Goal: Use online tool/utility: Utilize a website feature to perform a specific function

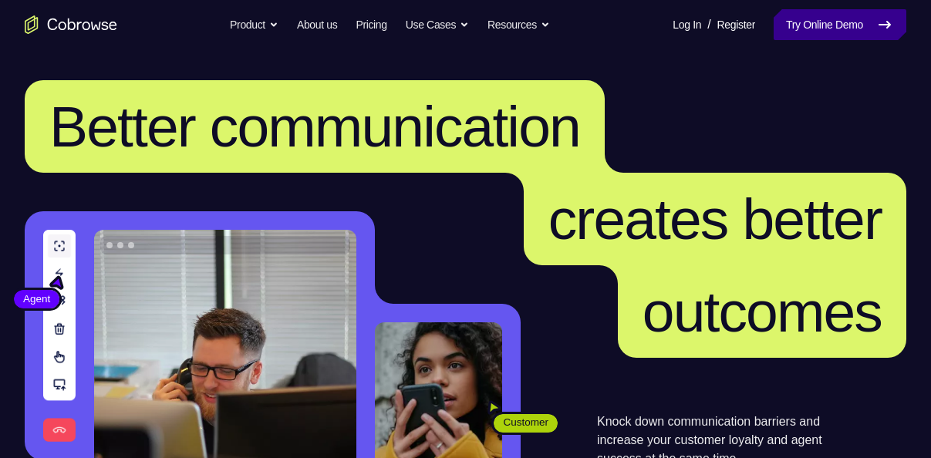
click at [834, 20] on link "Try Online Demo" at bounding box center [839, 24] width 133 height 31
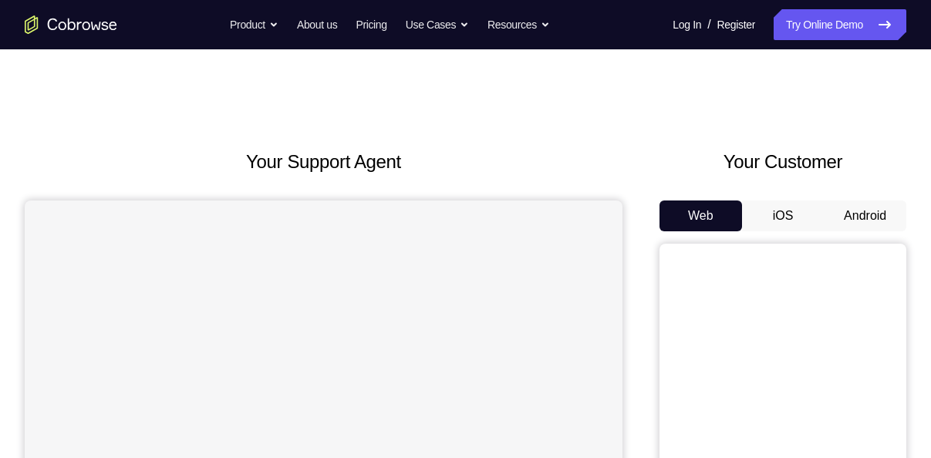
click at [871, 224] on button "Android" at bounding box center [865, 215] width 83 height 31
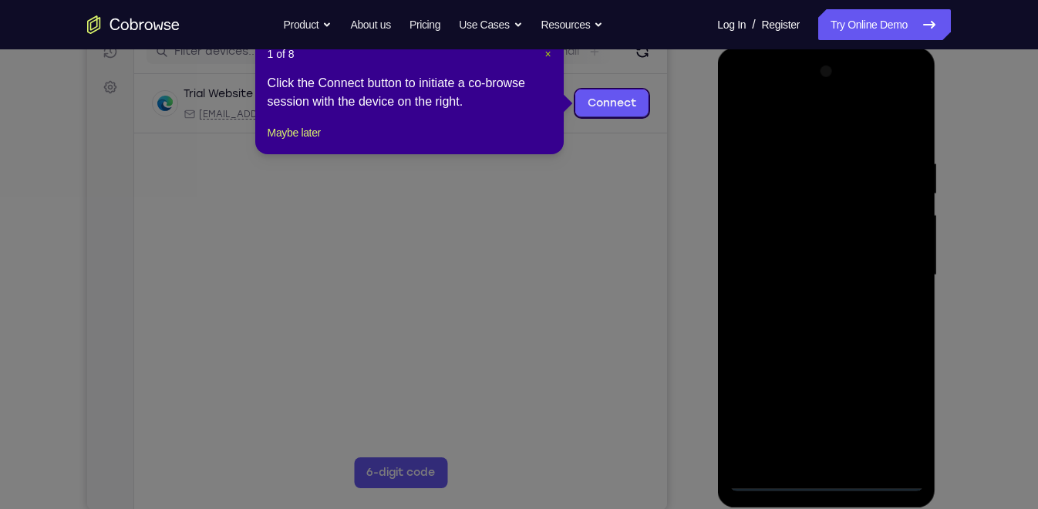
click at [547, 55] on span "×" at bounding box center [547, 54] width 6 height 12
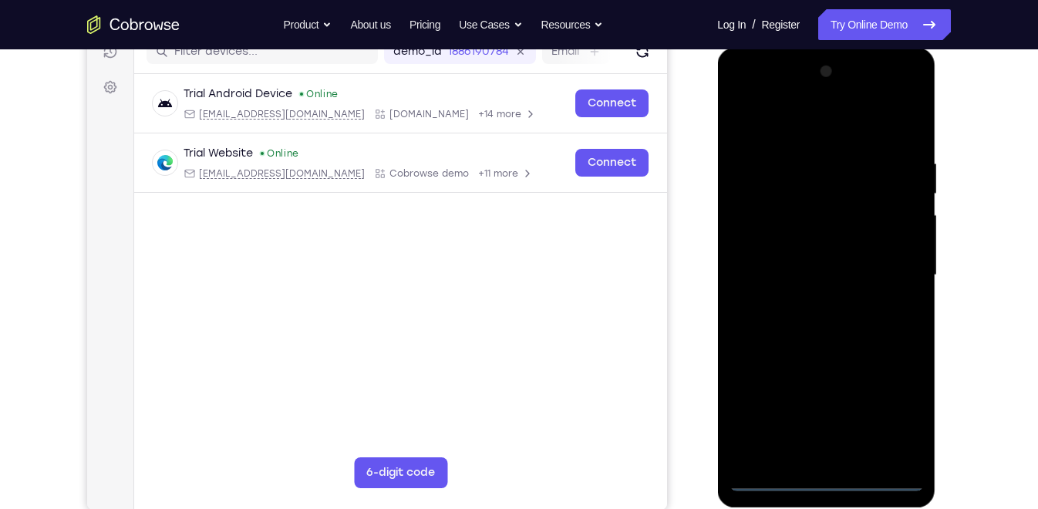
click at [821, 457] on div at bounding box center [826, 275] width 194 height 432
click at [879, 406] on div at bounding box center [826, 275] width 194 height 432
click at [899, 407] on div at bounding box center [826, 275] width 194 height 432
click at [766, 116] on div at bounding box center [826, 275] width 194 height 432
click at [891, 98] on div at bounding box center [826, 275] width 194 height 432
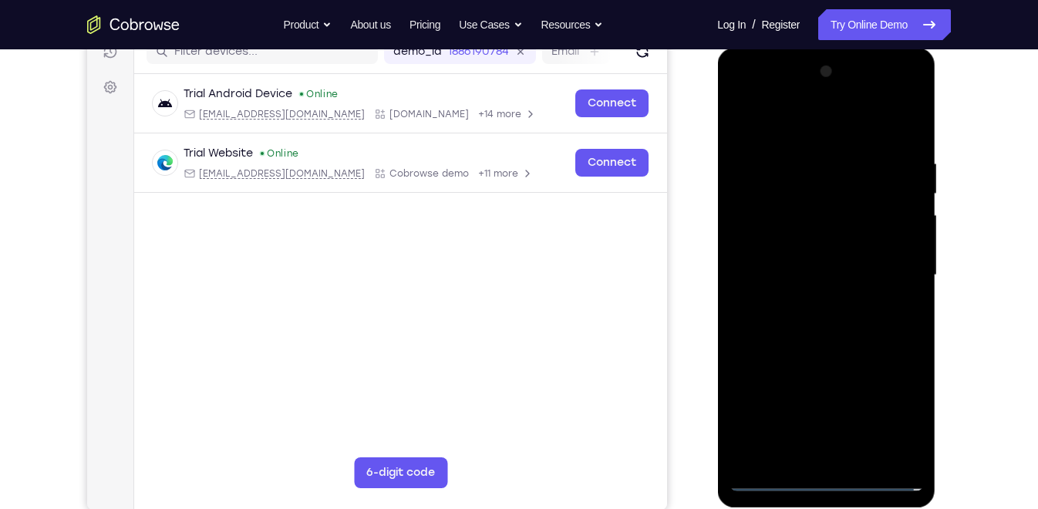
click at [768, 96] on div at bounding box center [826, 275] width 194 height 432
click at [762, 232] on div at bounding box center [826, 275] width 194 height 432
click at [803, 275] on div at bounding box center [826, 275] width 194 height 432
click at [822, 258] on div at bounding box center [826, 275] width 194 height 432
click at [824, 280] on div at bounding box center [826, 275] width 194 height 432
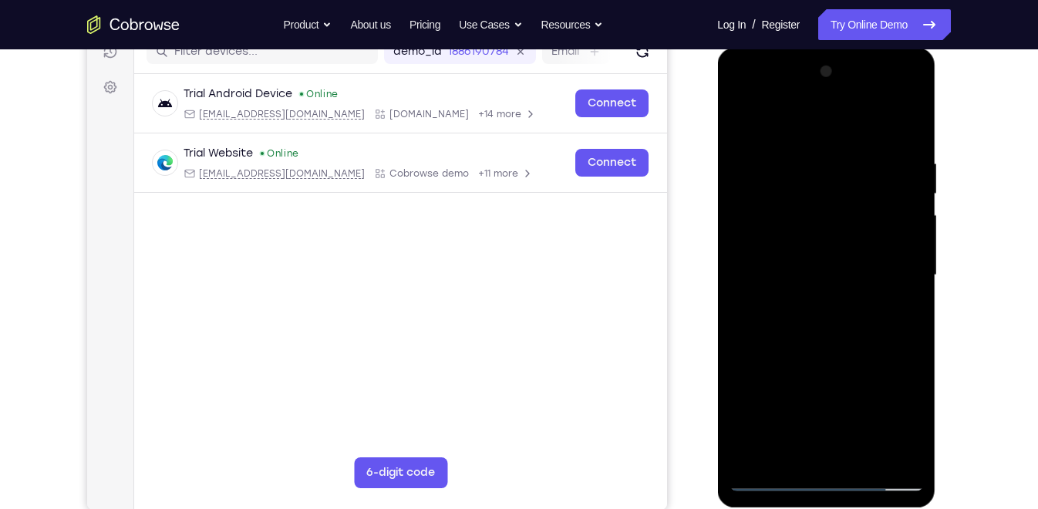
click at [808, 310] on div at bounding box center [826, 275] width 194 height 432
click at [816, 259] on div at bounding box center [826, 275] width 194 height 432
click at [898, 256] on div at bounding box center [826, 275] width 194 height 432
click at [844, 281] on div at bounding box center [826, 275] width 194 height 432
click at [834, 315] on div at bounding box center [826, 275] width 194 height 432
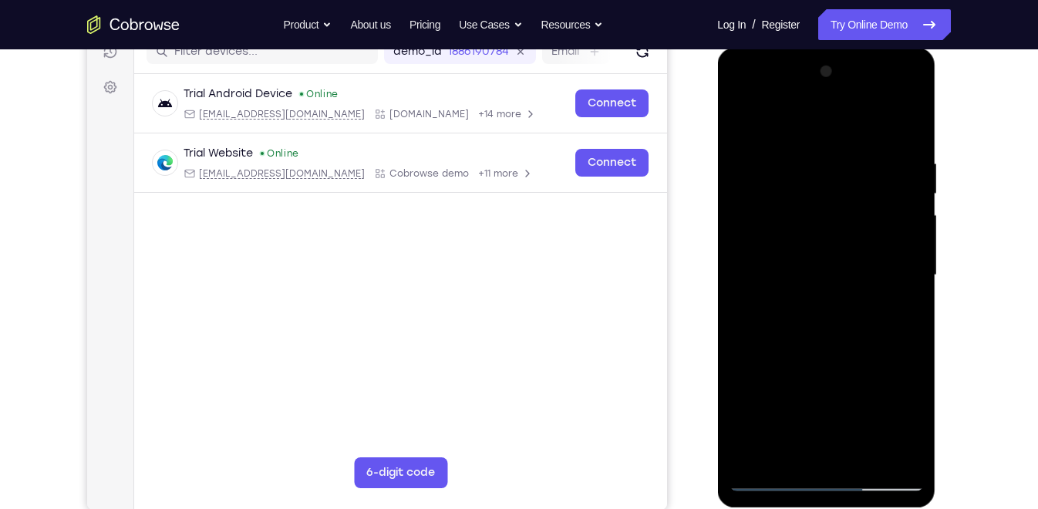
click at [817, 286] on div at bounding box center [826, 275] width 194 height 432
click at [811, 345] on div at bounding box center [826, 275] width 194 height 432
click at [782, 281] on div at bounding box center [826, 275] width 194 height 432
click at [808, 317] on div at bounding box center [826, 275] width 194 height 432
click at [779, 281] on div at bounding box center [826, 275] width 194 height 432
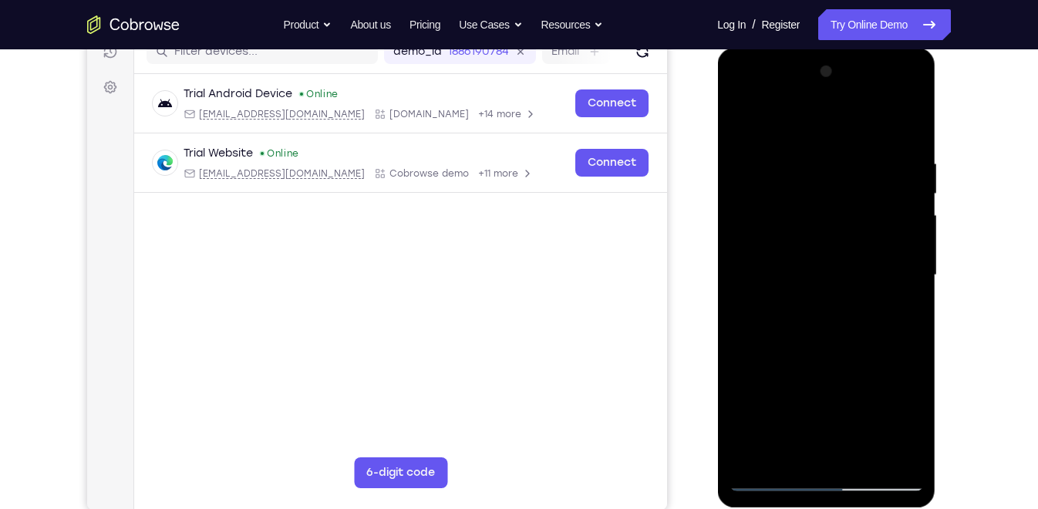
click at [825, 281] on div at bounding box center [826, 275] width 194 height 432
click at [916, 238] on div at bounding box center [826, 275] width 194 height 432
click at [857, 349] on div at bounding box center [826, 275] width 194 height 432
click at [894, 94] on div at bounding box center [826, 275] width 194 height 432
click at [844, 120] on div at bounding box center [826, 275] width 194 height 432
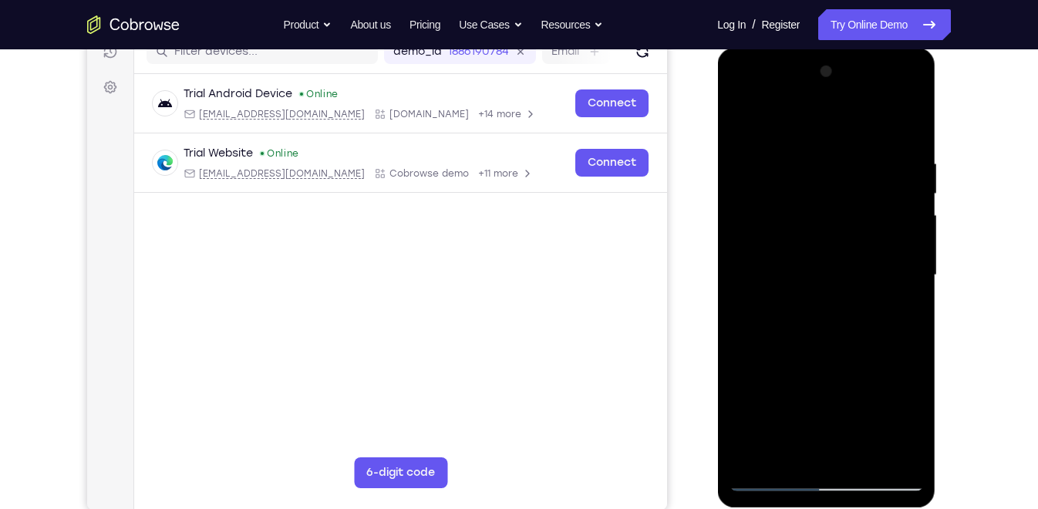
click at [893, 269] on div at bounding box center [826, 275] width 194 height 432
click at [833, 304] on div at bounding box center [826, 275] width 194 height 432
click at [800, 266] on div at bounding box center [826, 275] width 194 height 432
click at [890, 95] on div at bounding box center [826, 275] width 194 height 432
click at [772, 150] on div at bounding box center [826, 275] width 194 height 432
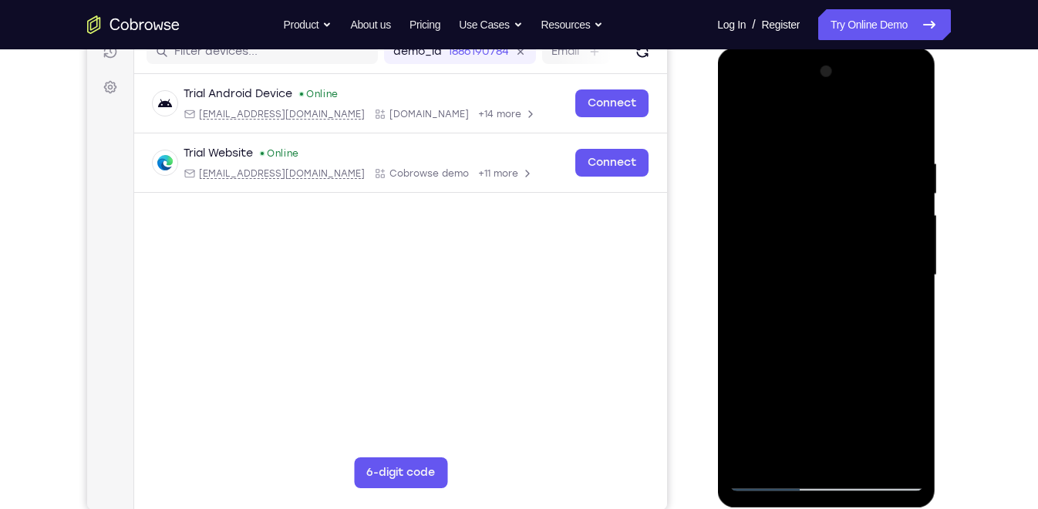
click at [867, 451] on div at bounding box center [826, 275] width 194 height 432
click at [894, 93] on div at bounding box center [826, 275] width 194 height 432
click at [777, 96] on div at bounding box center [826, 275] width 194 height 432
click at [891, 262] on div at bounding box center [826, 275] width 194 height 432
click at [812, 302] on div at bounding box center [826, 275] width 194 height 432
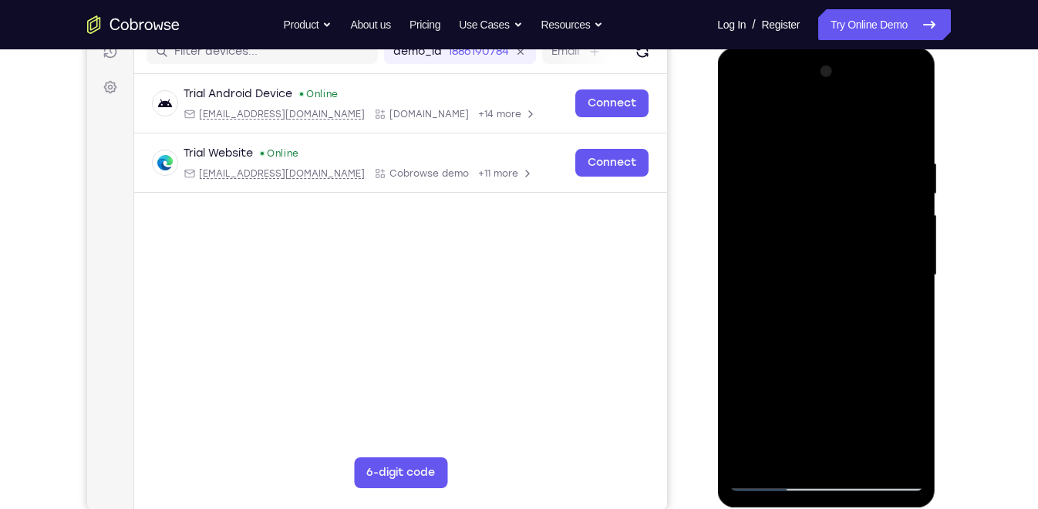
scroll to position [231, 0]
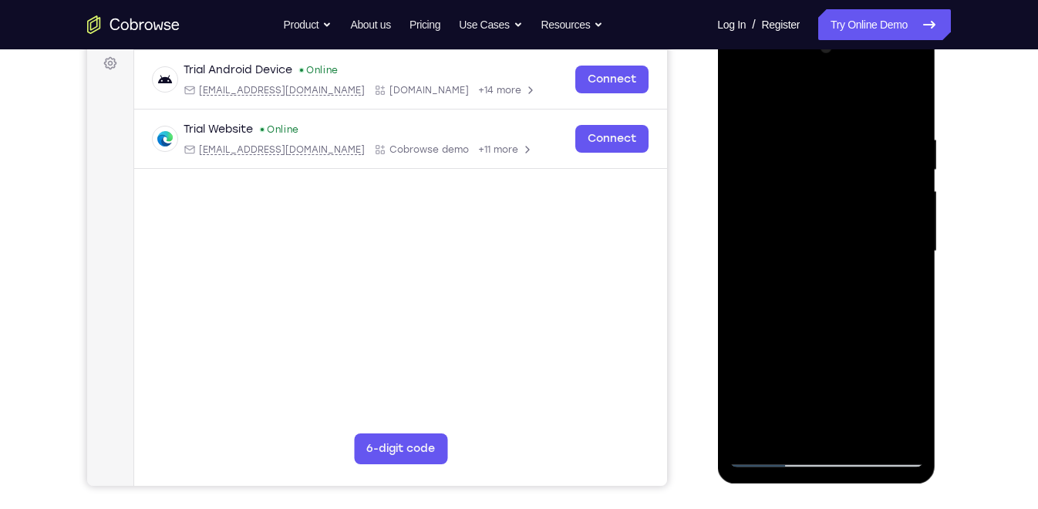
click at [841, 305] on div at bounding box center [826, 251] width 194 height 432
click at [893, 66] on div at bounding box center [826, 251] width 194 height 432
click at [806, 137] on div at bounding box center [826, 251] width 194 height 432
click at [755, 242] on div at bounding box center [826, 251] width 194 height 432
click at [841, 114] on div at bounding box center [826, 251] width 194 height 432
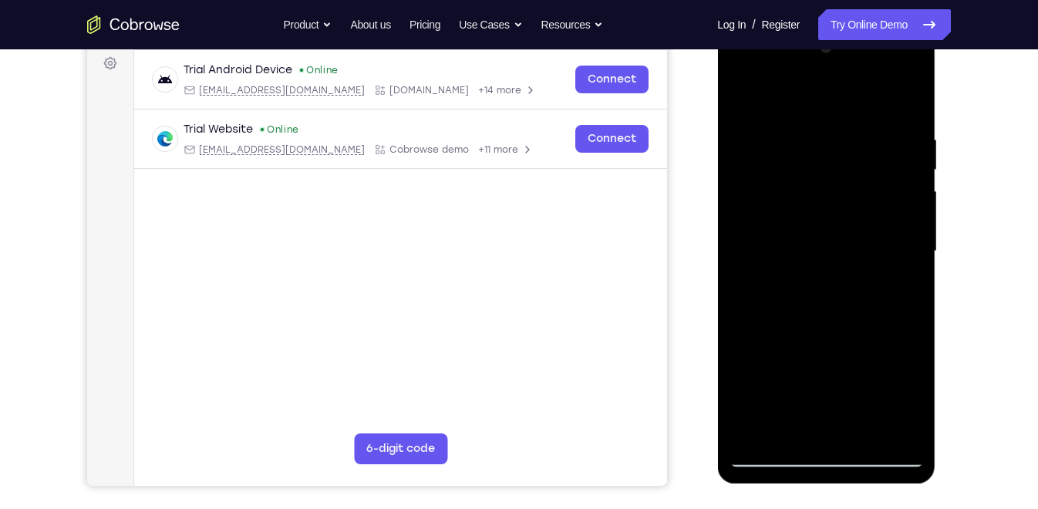
click at [907, 93] on div at bounding box center [826, 251] width 194 height 432
click at [769, 106] on div at bounding box center [826, 251] width 194 height 432
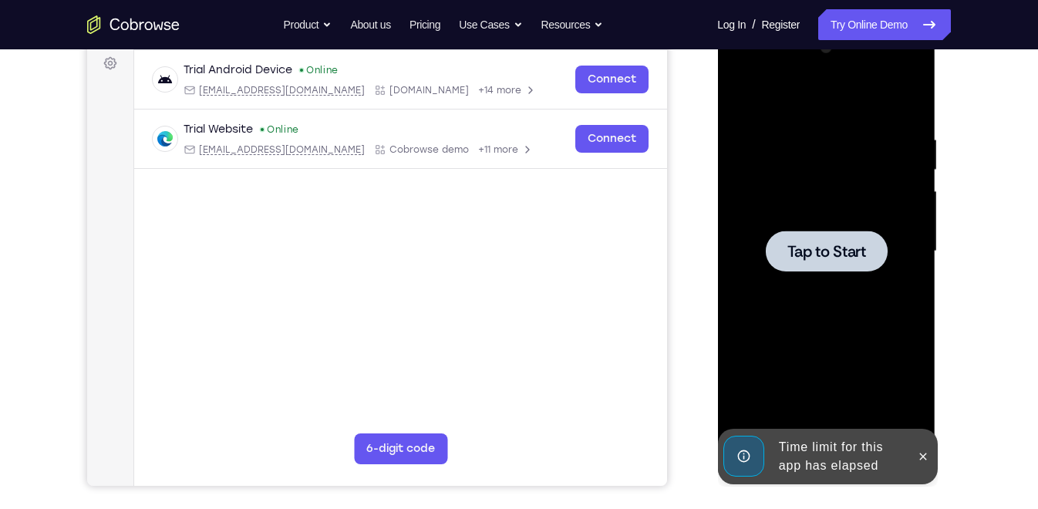
click at [838, 227] on div at bounding box center [826, 251] width 194 height 432
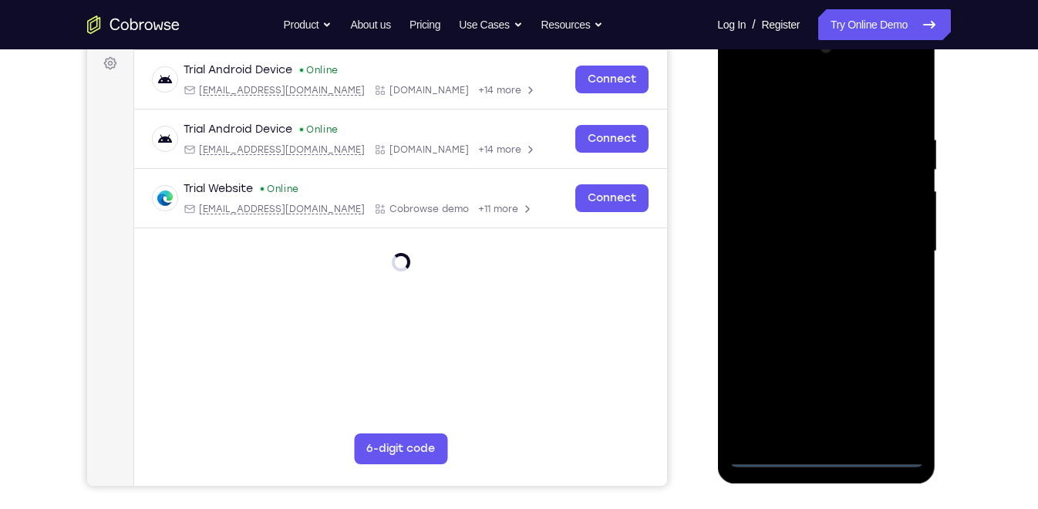
click at [837, 451] on div at bounding box center [826, 251] width 194 height 432
click at [895, 386] on div at bounding box center [826, 251] width 194 height 432
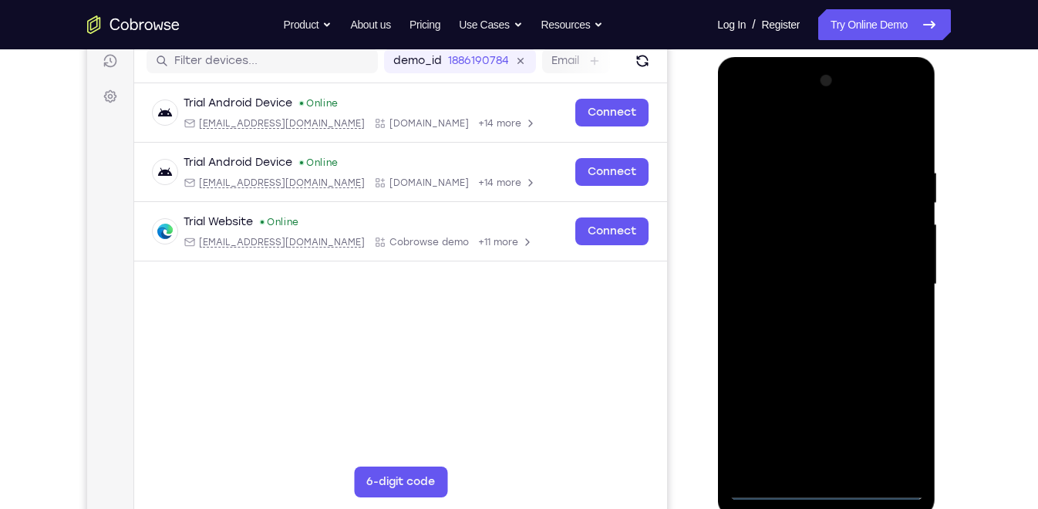
scroll to position [197, 0]
click at [781, 140] on div at bounding box center [826, 285] width 194 height 432
click at [772, 241] on div at bounding box center [826, 285] width 194 height 432
click at [768, 281] on div at bounding box center [826, 285] width 194 height 432
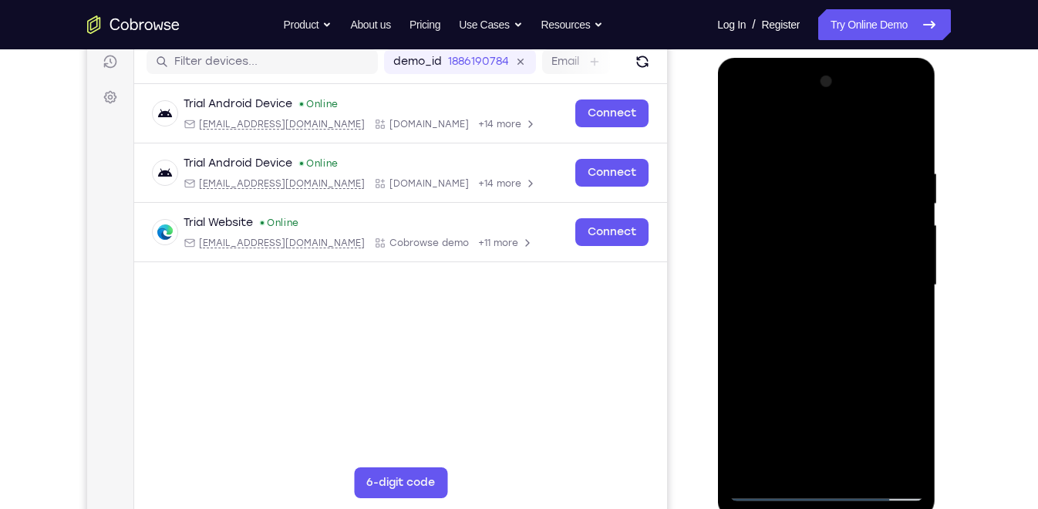
click at [801, 314] on div at bounding box center [826, 285] width 194 height 432
click at [891, 102] on div at bounding box center [826, 285] width 194 height 432
click at [768, 104] on div at bounding box center [826, 285] width 194 height 432
click at [889, 283] on div at bounding box center [826, 285] width 194 height 432
click at [808, 292] on div at bounding box center [826, 285] width 194 height 432
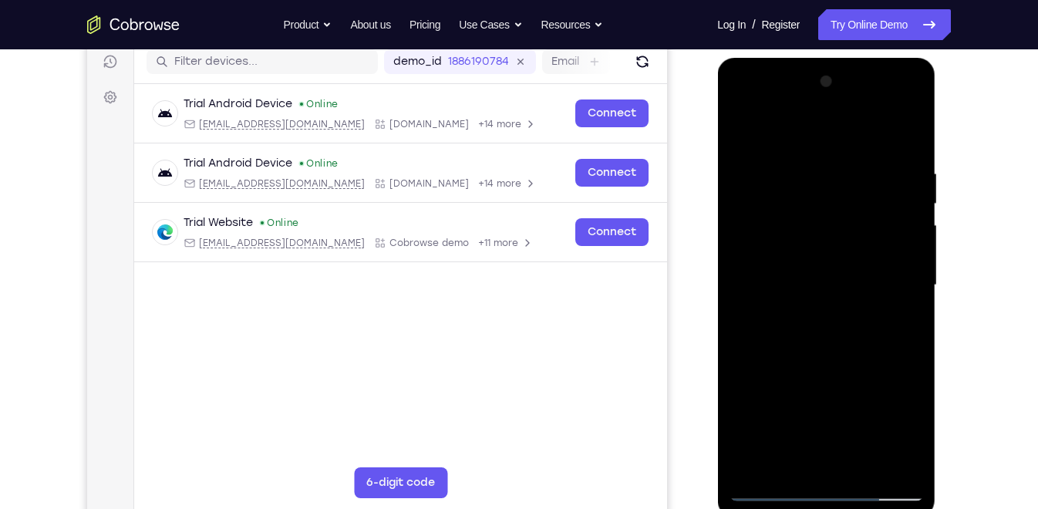
click at [888, 100] on div at bounding box center [826, 285] width 194 height 432
click at [802, 120] on div at bounding box center [826, 285] width 194 height 432
click at [775, 294] on div at bounding box center [826, 285] width 194 height 432
click at [889, 108] on div at bounding box center [826, 285] width 194 height 432
click at [797, 166] on div at bounding box center [826, 285] width 194 height 432
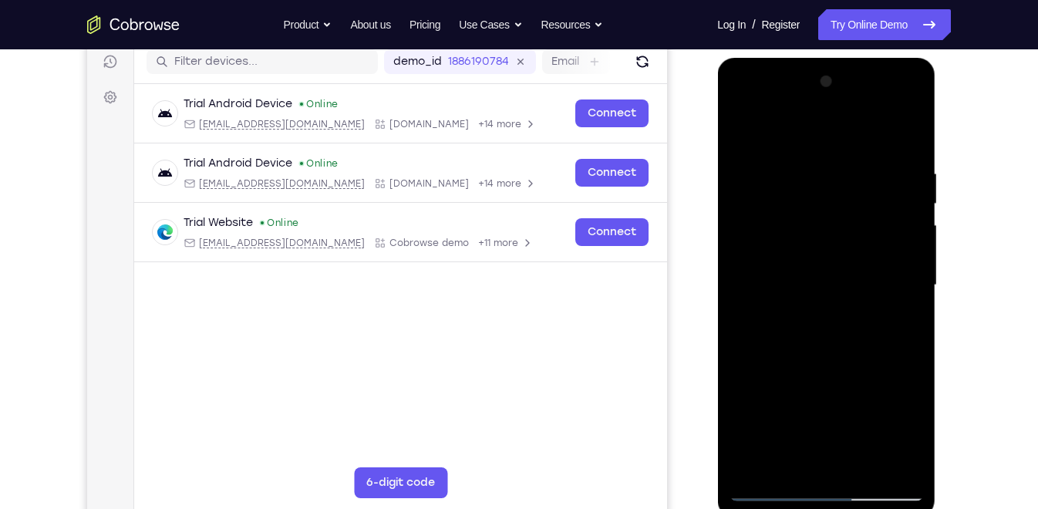
click at [809, 305] on div at bounding box center [826, 285] width 194 height 432
click at [803, 281] on div at bounding box center [826, 285] width 194 height 432
click at [775, 298] on div at bounding box center [826, 285] width 194 height 432
click at [773, 277] on div at bounding box center [826, 285] width 194 height 432
click at [806, 332] on div at bounding box center [826, 285] width 194 height 432
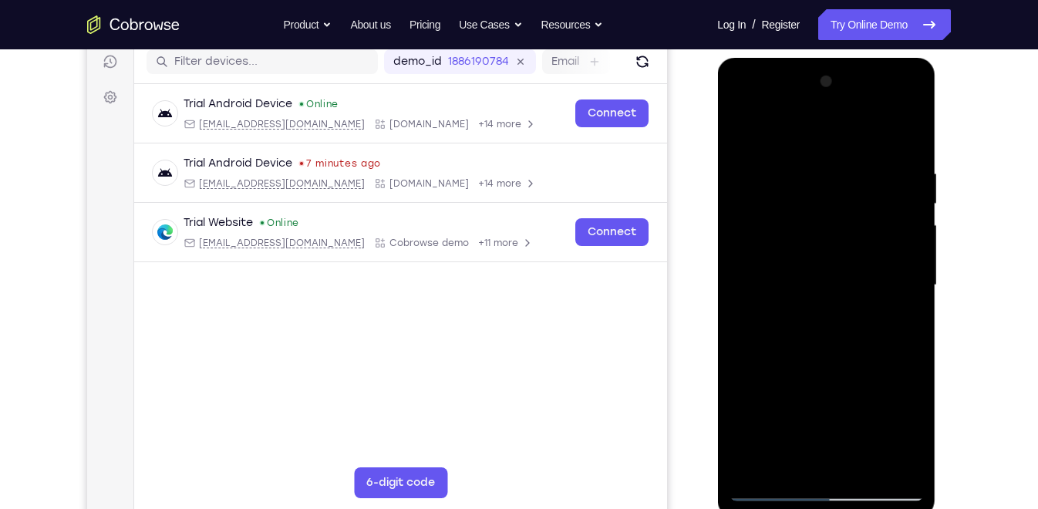
click at [905, 308] on div at bounding box center [826, 285] width 194 height 432
click at [870, 283] on div at bounding box center [826, 285] width 194 height 432
click at [794, 326] on div at bounding box center [826, 285] width 194 height 432
click at [824, 314] on div at bounding box center [826, 285] width 194 height 432
click at [856, 251] on div at bounding box center [826, 285] width 194 height 432
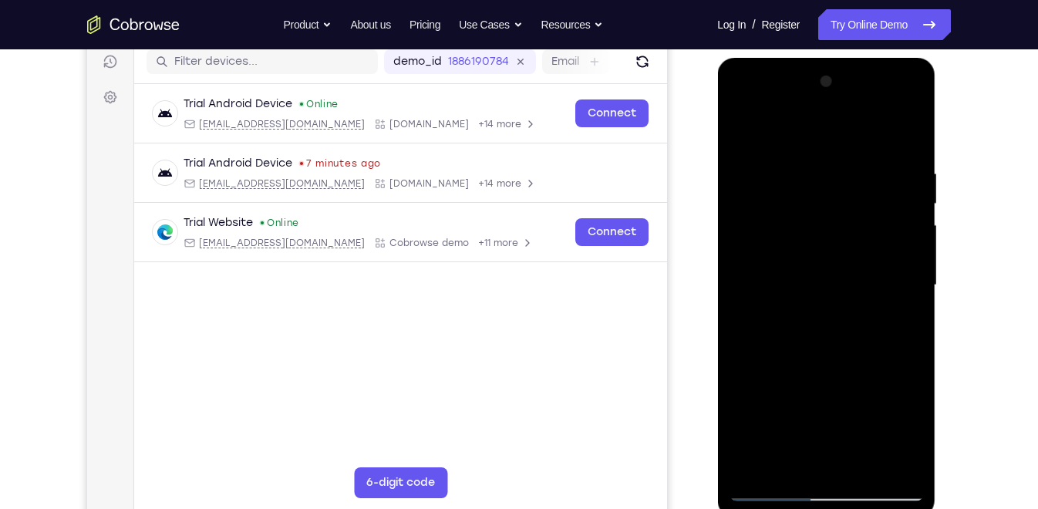
click at [896, 102] on div at bounding box center [826, 285] width 194 height 432
click at [802, 123] on div at bounding box center [826, 285] width 194 height 432
click at [838, 347] on div at bounding box center [826, 285] width 194 height 432
click at [879, 322] on div at bounding box center [826, 285] width 194 height 432
click at [775, 143] on div at bounding box center [826, 285] width 194 height 432
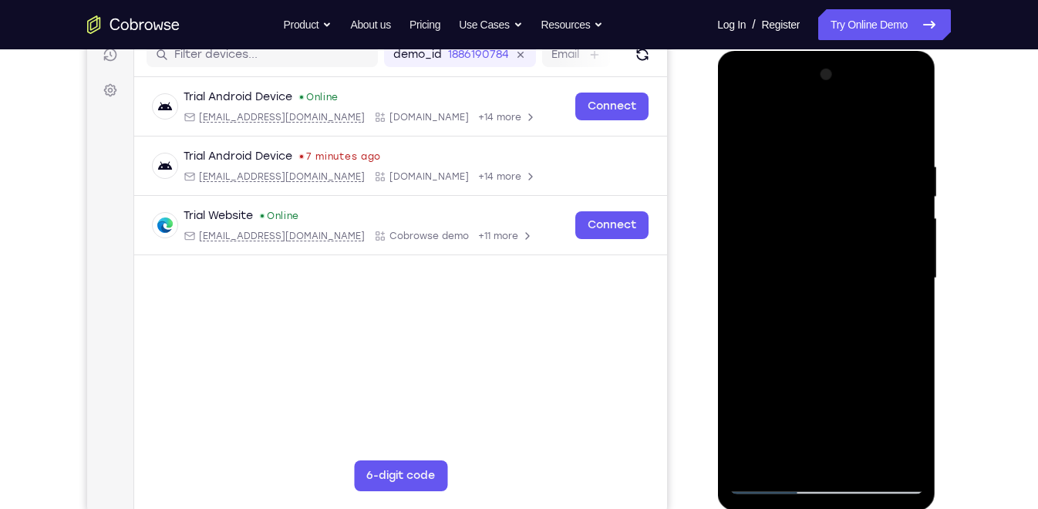
scroll to position [206, 0]
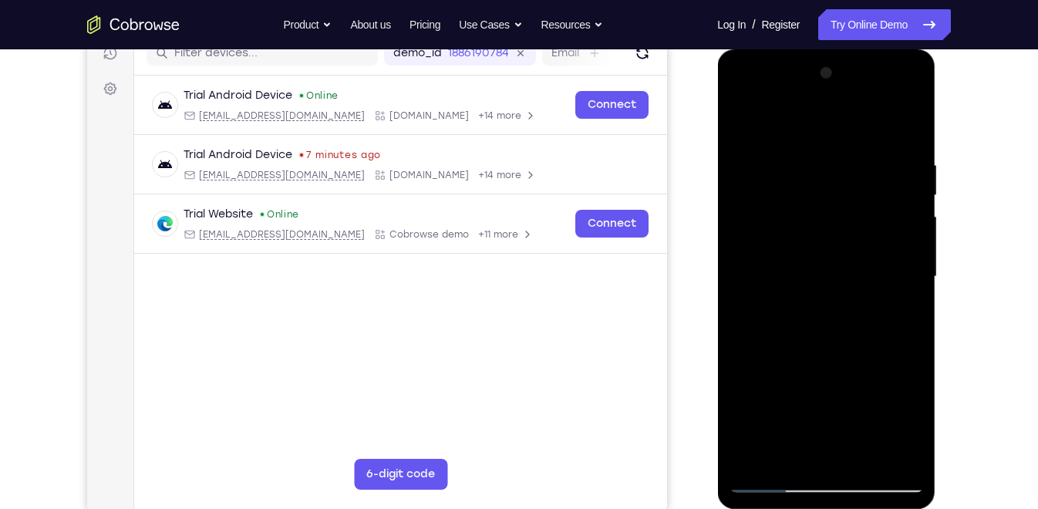
click at [813, 344] on div at bounding box center [826, 277] width 194 height 432
click at [911, 120] on div at bounding box center [826, 277] width 194 height 432
click at [824, 263] on div at bounding box center [826, 277] width 194 height 432
click at [911, 121] on div at bounding box center [826, 277] width 194 height 432
click at [826, 331] on div at bounding box center [826, 277] width 194 height 432
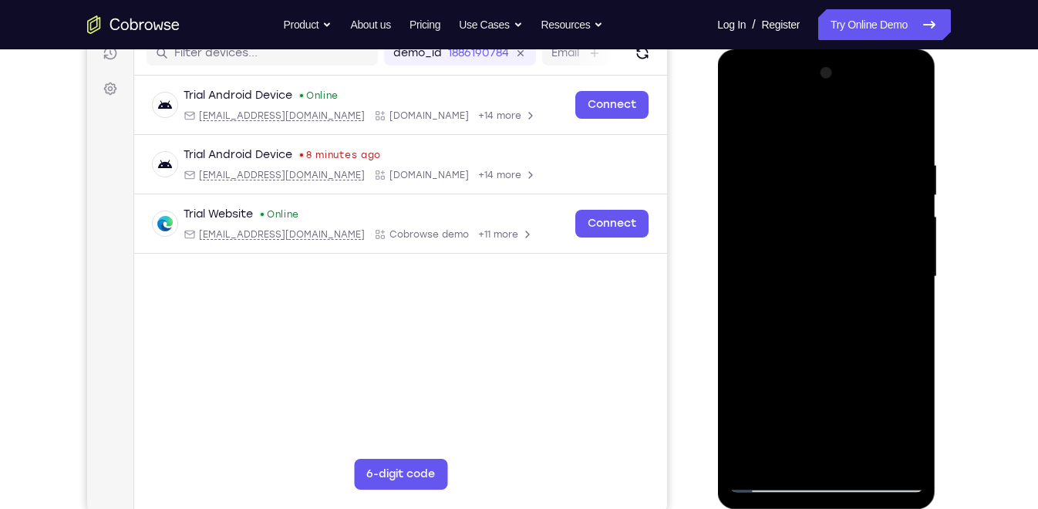
click at [914, 122] on div at bounding box center [826, 277] width 194 height 432
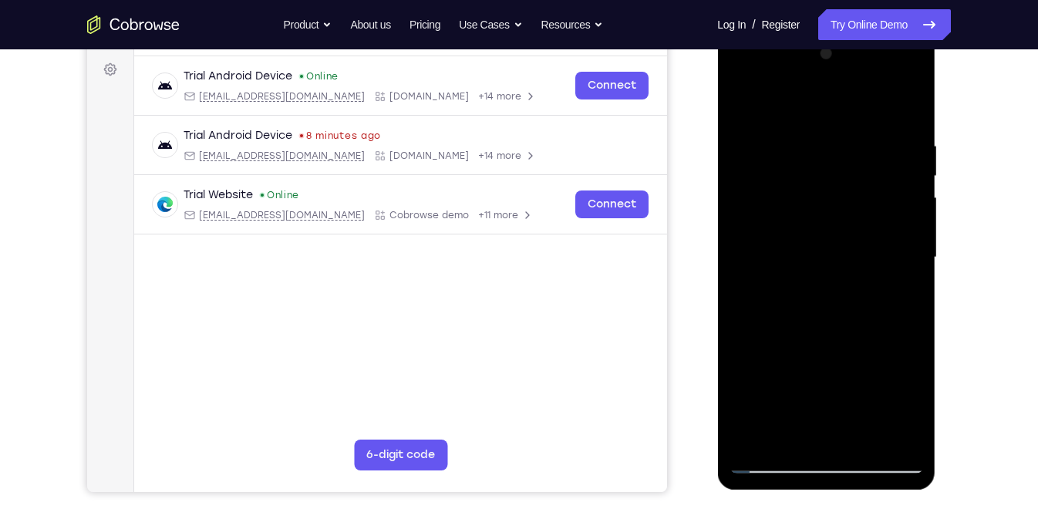
scroll to position [227, 0]
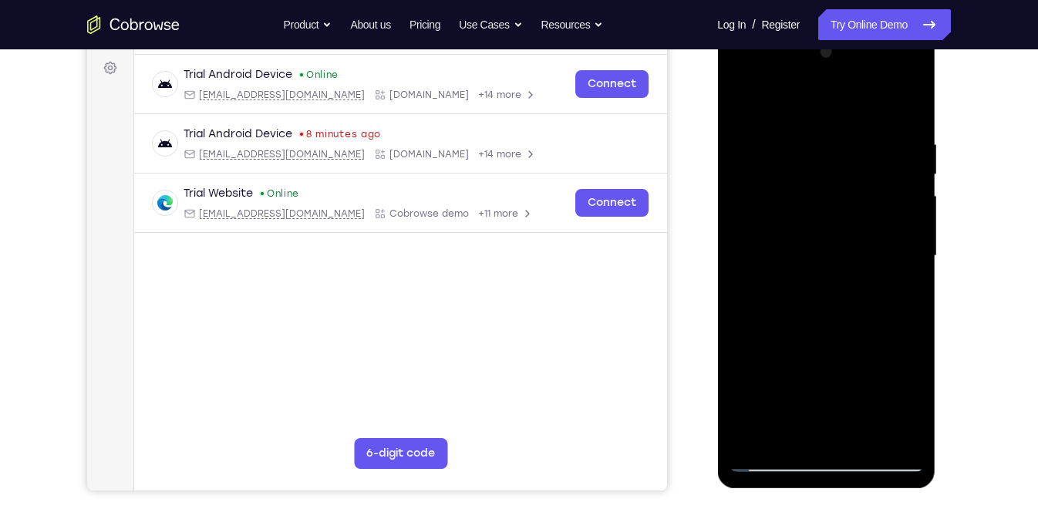
click at [780, 457] on div at bounding box center [826, 256] width 194 height 432
click at [847, 223] on div at bounding box center [826, 256] width 194 height 432
click at [745, 264] on div at bounding box center [826, 256] width 194 height 432
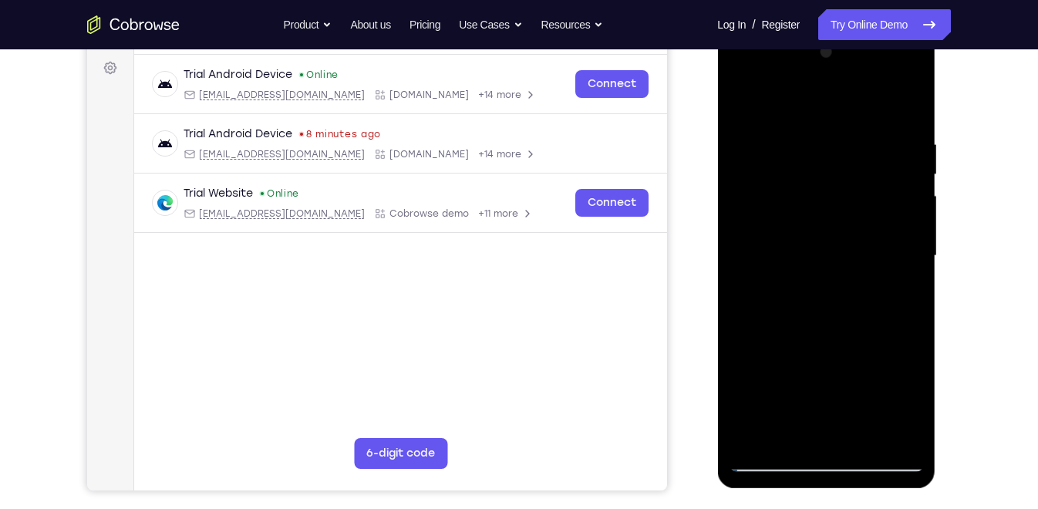
click at [745, 264] on div at bounding box center [826, 256] width 194 height 432
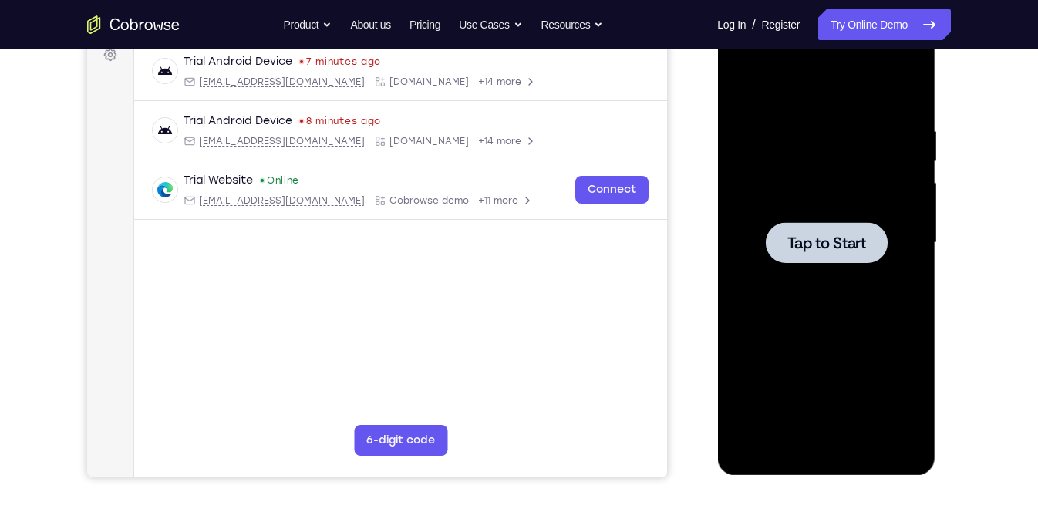
scroll to position [238, 0]
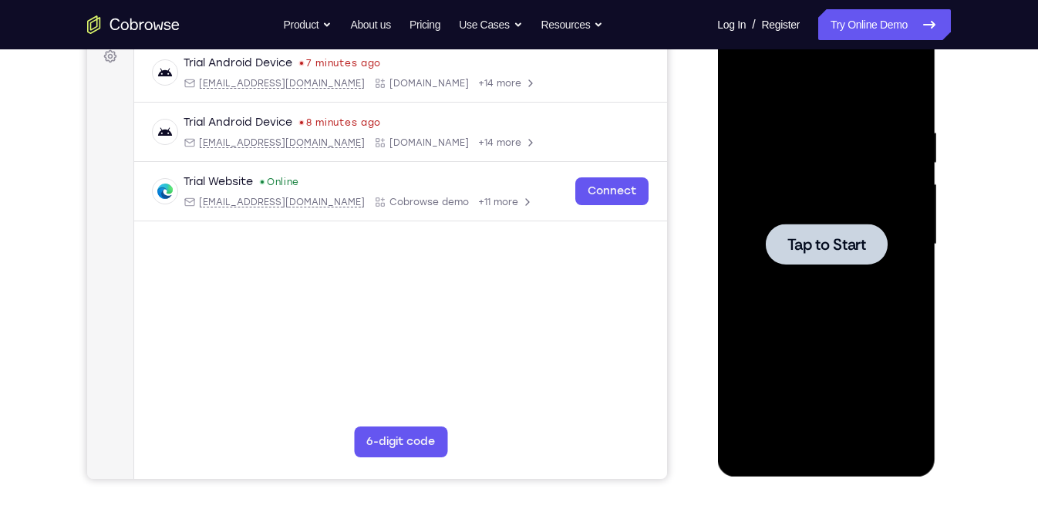
click at [836, 247] on span "Tap to Start" at bounding box center [826, 244] width 79 height 15
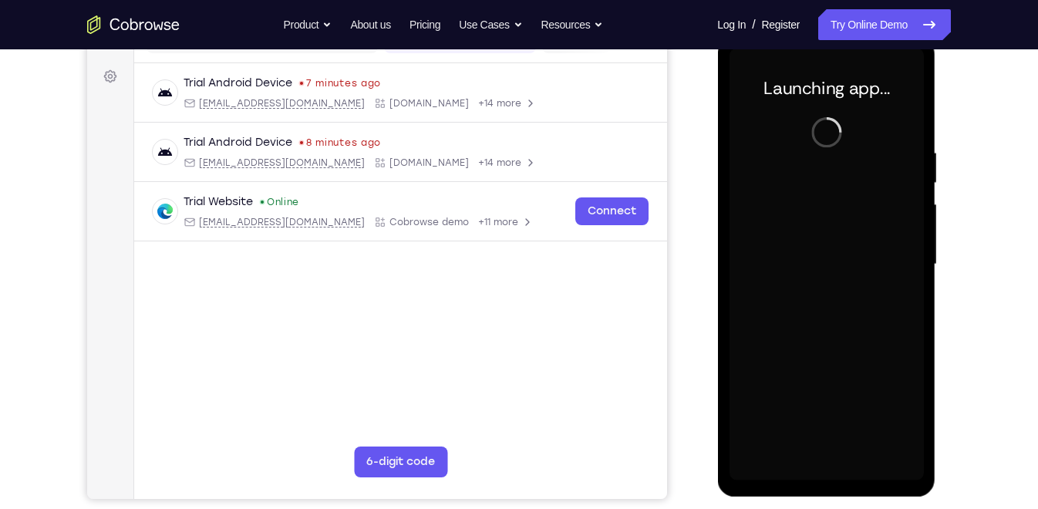
scroll to position [214, 0]
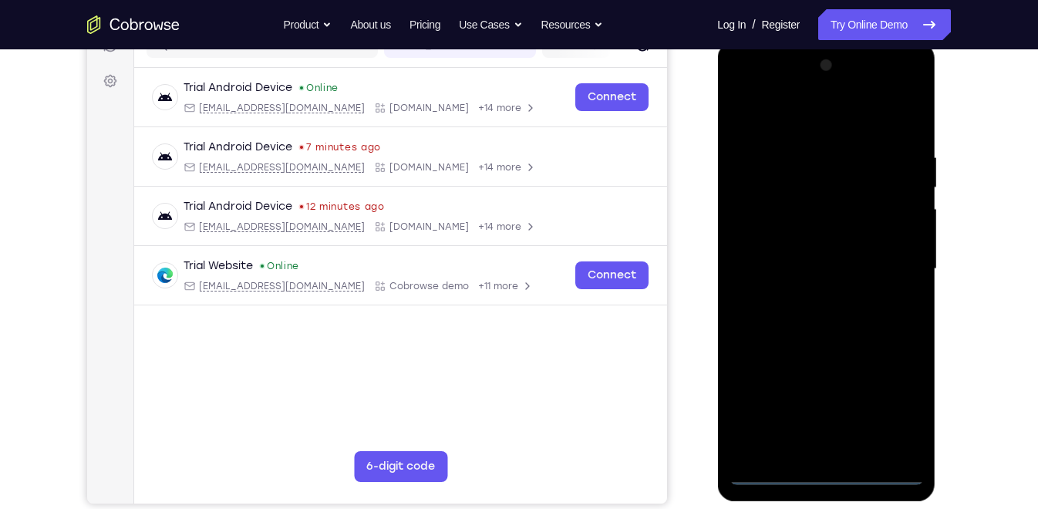
click at [830, 457] on div at bounding box center [826, 269] width 194 height 432
click at [821, 457] on div at bounding box center [826, 269] width 194 height 432
click at [901, 390] on div at bounding box center [826, 269] width 194 height 432
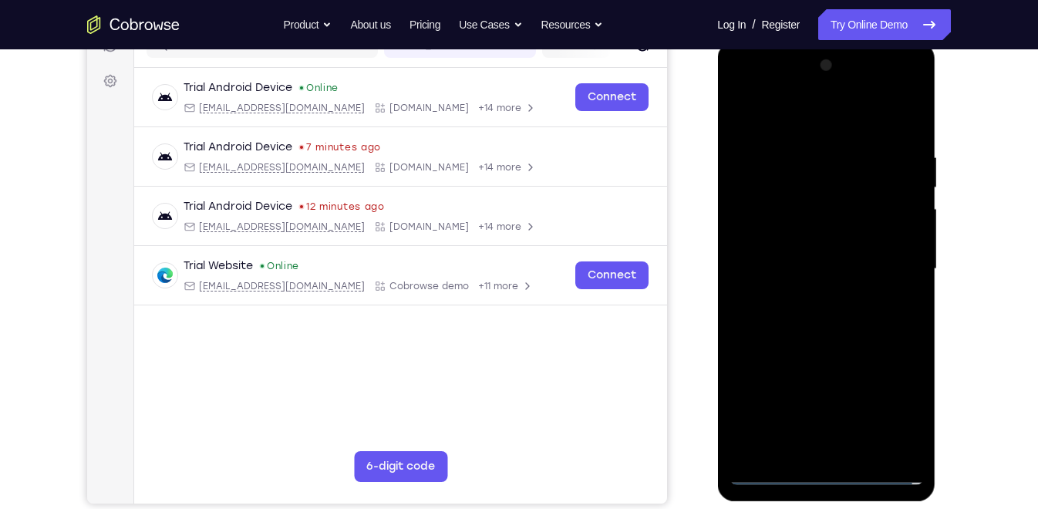
click at [898, 403] on div at bounding box center [826, 269] width 194 height 432
click at [812, 116] on div at bounding box center [826, 269] width 194 height 432
click at [894, 263] on div at bounding box center [826, 269] width 194 height 432
click at [814, 298] on div at bounding box center [826, 269] width 194 height 432
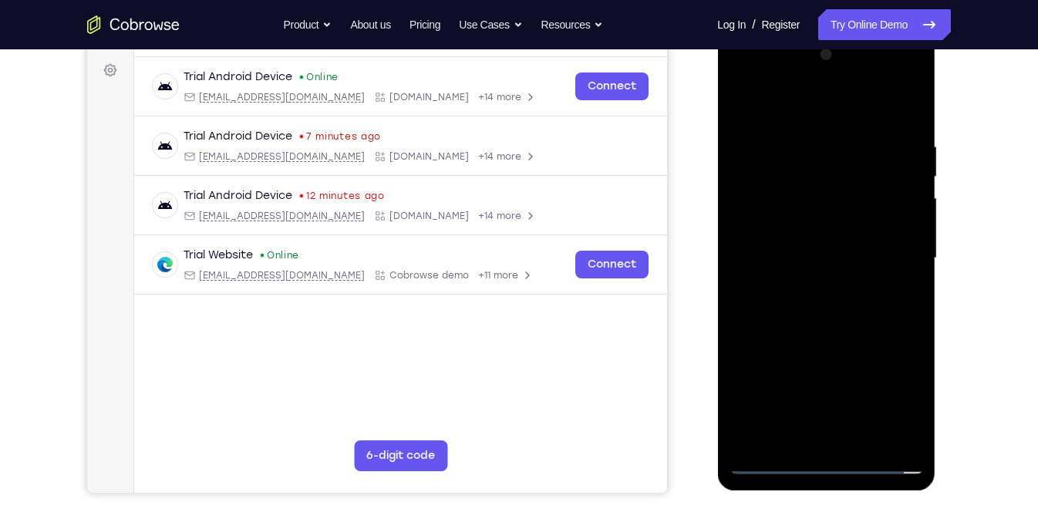
scroll to position [241, 0]
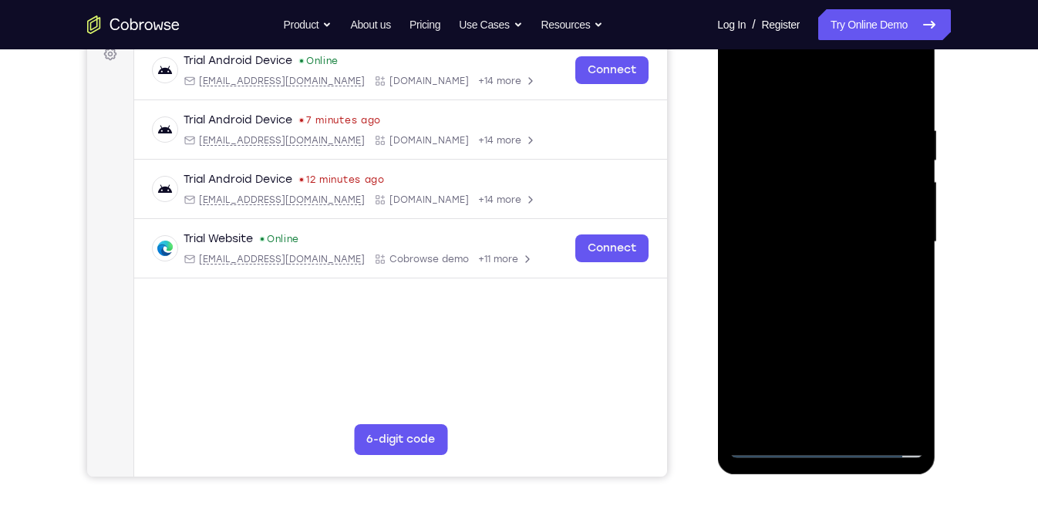
click at [797, 228] on div at bounding box center [826, 242] width 194 height 432
click at [755, 261] on div at bounding box center [826, 242] width 194 height 432
click at [786, 260] on div at bounding box center [826, 242] width 194 height 432
drag, startPoint x: 782, startPoint y: 257, endPoint x: 825, endPoint y: 272, distance: 45.9
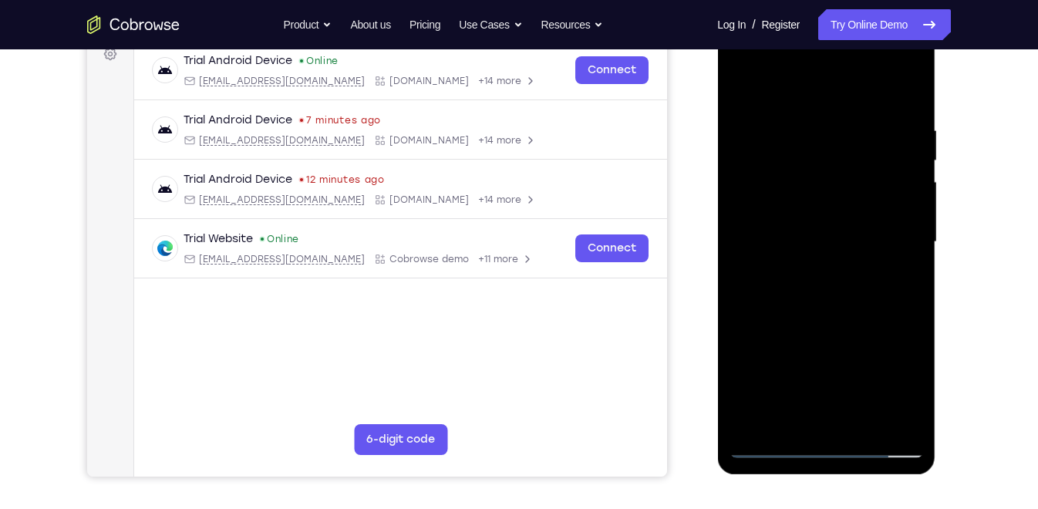
click at [825, 272] on div at bounding box center [826, 242] width 194 height 432
click at [881, 66] on div at bounding box center [826, 242] width 194 height 432
click at [756, 59] on div at bounding box center [826, 242] width 194 height 432
click at [809, 202] on div at bounding box center [826, 242] width 194 height 432
click at [803, 253] on div at bounding box center [826, 242] width 194 height 432
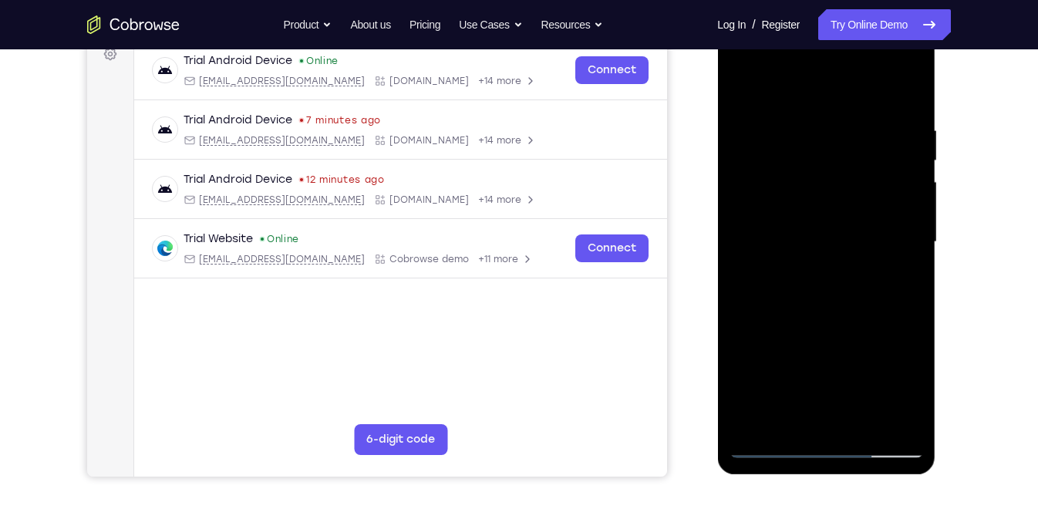
click at [765, 288] on div at bounding box center [826, 242] width 194 height 432
click at [801, 248] on div at bounding box center [826, 242] width 194 height 432
click at [783, 101] on div at bounding box center [826, 242] width 194 height 432
click at [739, 96] on div at bounding box center [826, 242] width 194 height 432
click at [834, 309] on div at bounding box center [826, 242] width 194 height 432
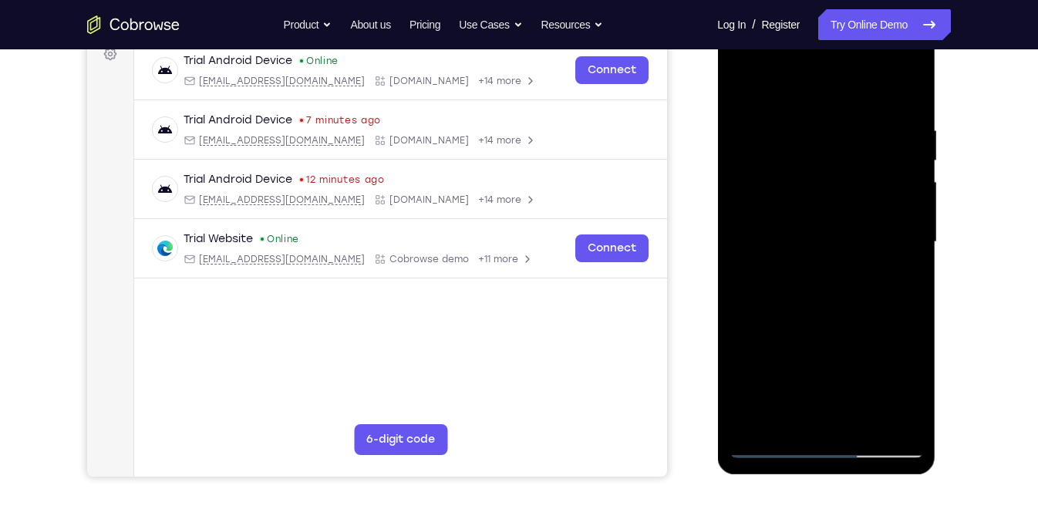
click at [744, 92] on div at bounding box center [826, 242] width 194 height 432
click at [822, 276] on div at bounding box center [826, 242] width 194 height 432
click at [812, 253] on div at bounding box center [826, 242] width 194 height 432
click at [833, 241] on div at bounding box center [826, 242] width 194 height 432
click at [837, 269] on div at bounding box center [826, 242] width 194 height 432
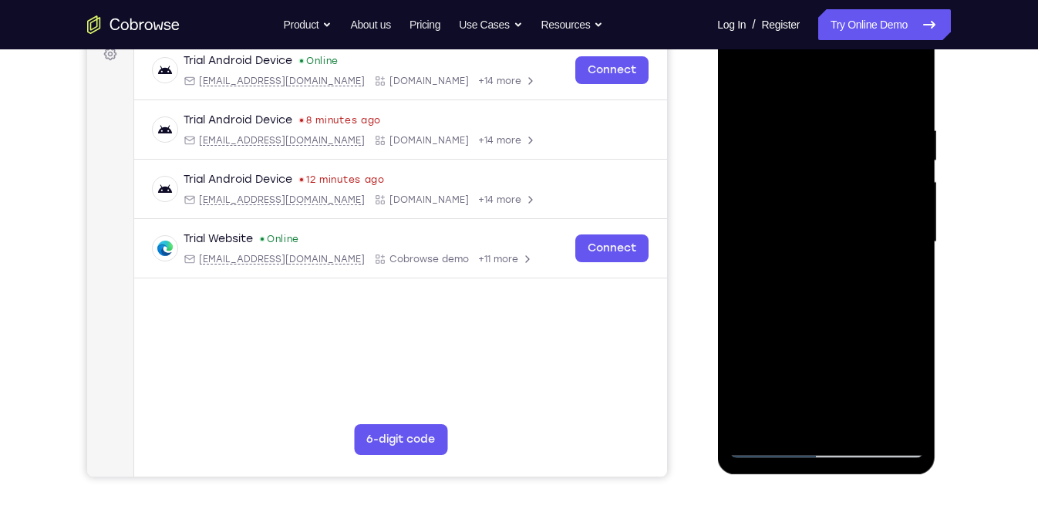
click at [827, 312] on div at bounding box center [826, 242] width 194 height 432
click at [887, 56] on div at bounding box center [826, 242] width 194 height 432
click at [834, 90] on div at bounding box center [826, 242] width 194 height 432
click at [817, 221] on div at bounding box center [826, 242] width 194 height 432
click at [810, 194] on div at bounding box center [826, 242] width 194 height 432
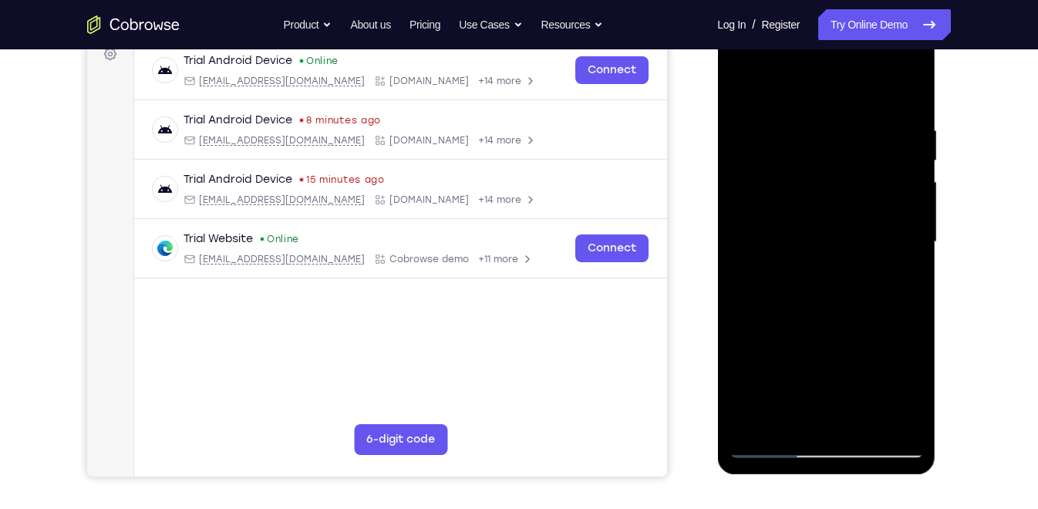
click at [801, 171] on div at bounding box center [826, 242] width 194 height 432
click at [786, 176] on div at bounding box center [826, 242] width 194 height 432
click at [766, 178] on div at bounding box center [826, 242] width 194 height 432
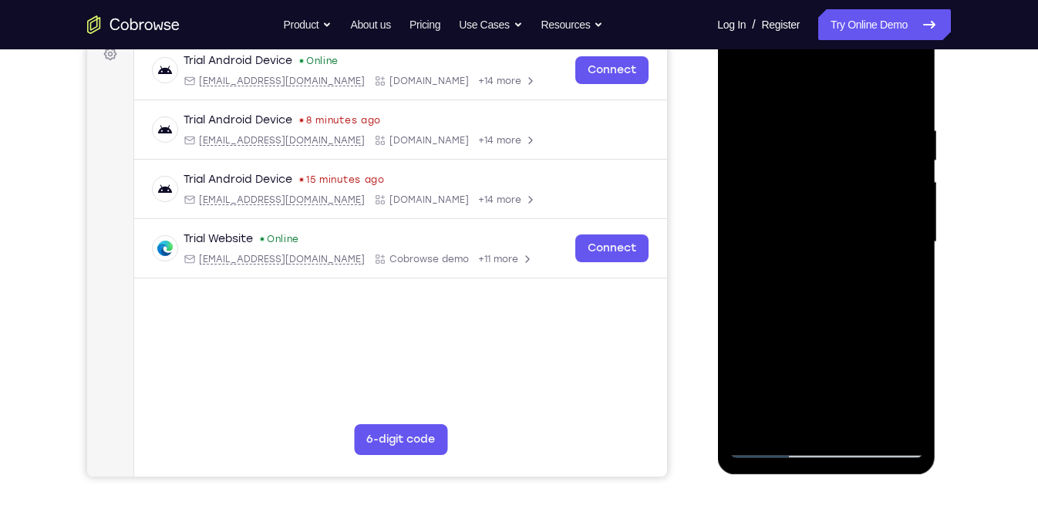
click at [841, 280] on div at bounding box center [826, 242] width 194 height 432
click at [750, 171] on div at bounding box center [826, 242] width 194 height 432
click at [737, 86] on div at bounding box center [826, 242] width 194 height 432
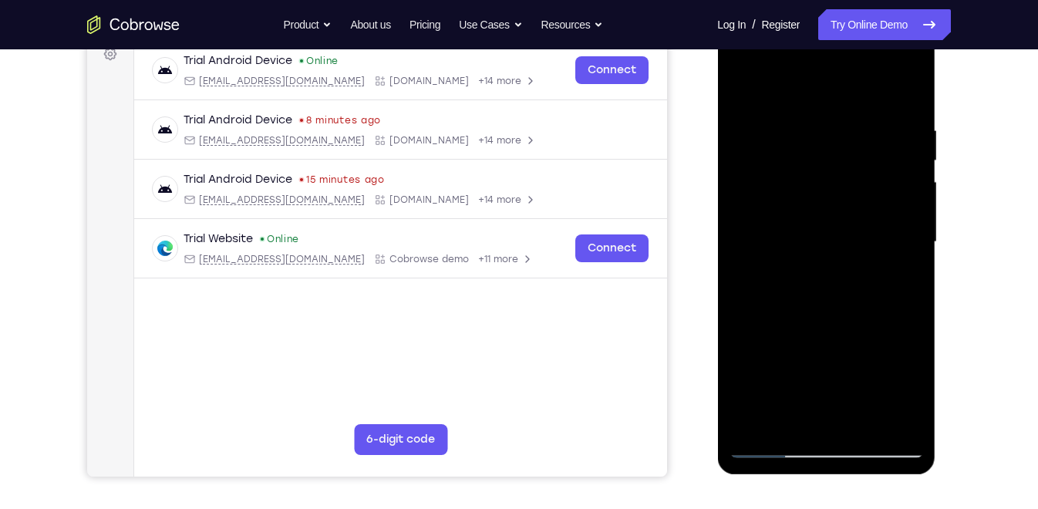
click at [817, 265] on div at bounding box center [826, 242] width 194 height 432
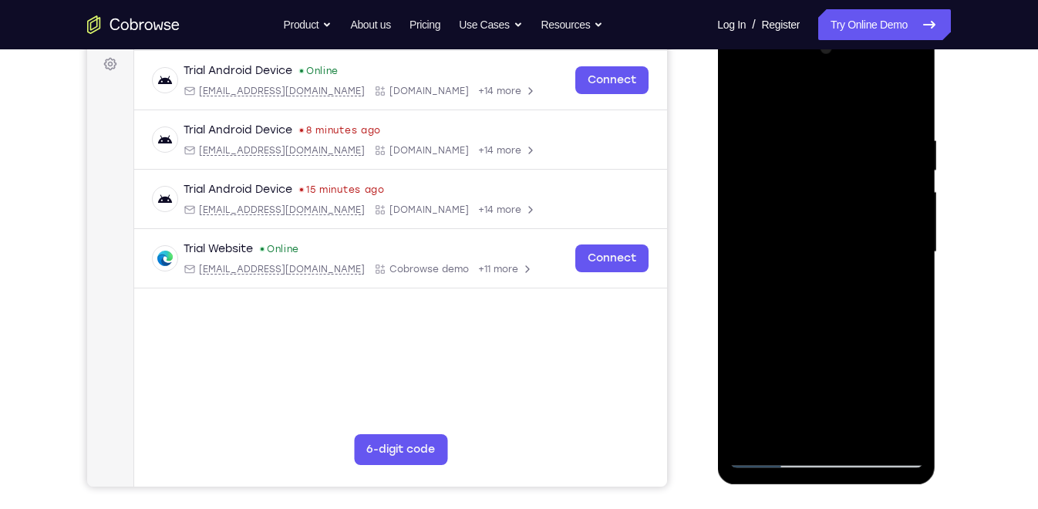
scroll to position [230, 0]
click at [748, 79] on div at bounding box center [826, 253] width 194 height 432
click at [775, 204] on div at bounding box center [826, 253] width 194 height 432
click at [825, 261] on div at bounding box center [826, 253] width 194 height 432
click at [810, 283] on div at bounding box center [826, 253] width 194 height 432
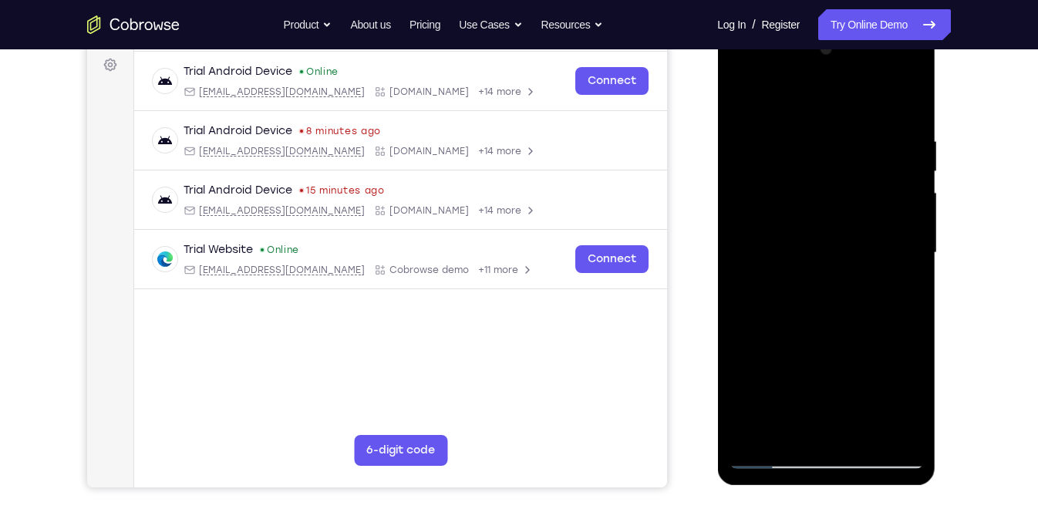
click at [823, 332] on div at bounding box center [826, 253] width 194 height 432
click at [801, 244] on div at bounding box center [826, 253] width 194 height 432
click at [826, 209] on div at bounding box center [826, 253] width 194 height 432
click at [818, 173] on div at bounding box center [826, 253] width 194 height 432
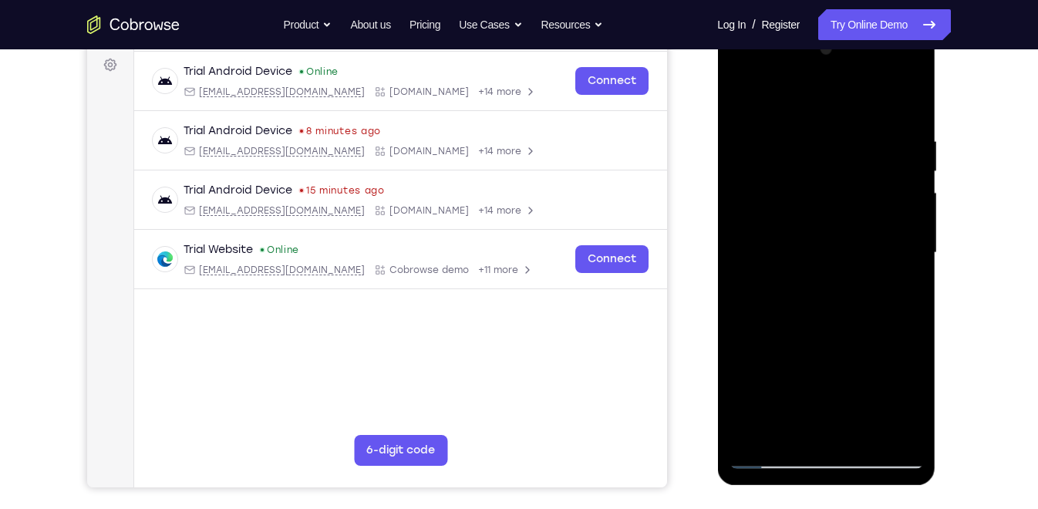
click at [778, 457] on div at bounding box center [826, 253] width 194 height 432
click at [898, 67] on div at bounding box center [826, 253] width 194 height 432
click at [824, 130] on div at bounding box center [826, 253] width 194 height 432
